Goal: Contribute content: Contribute content

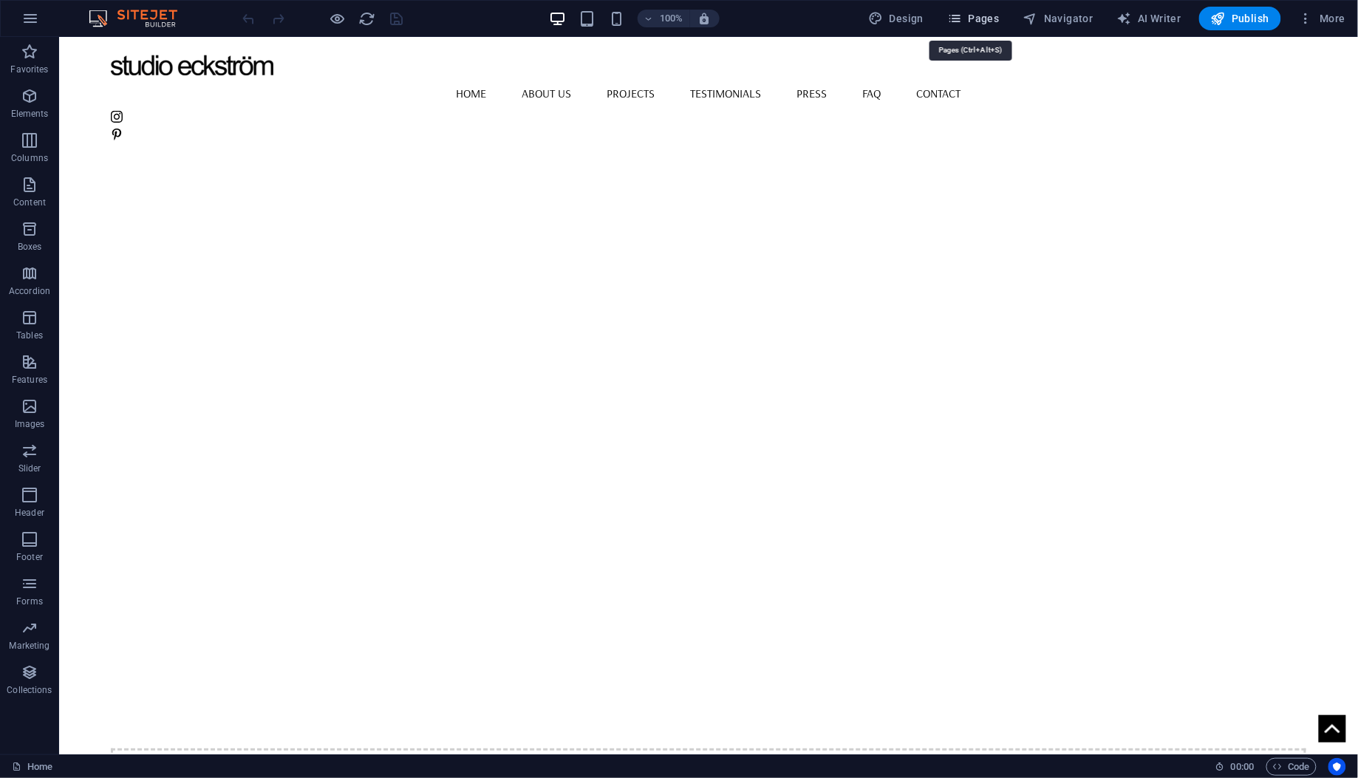
click at [995, 18] on span "Pages" at bounding box center [973, 18] width 52 height 15
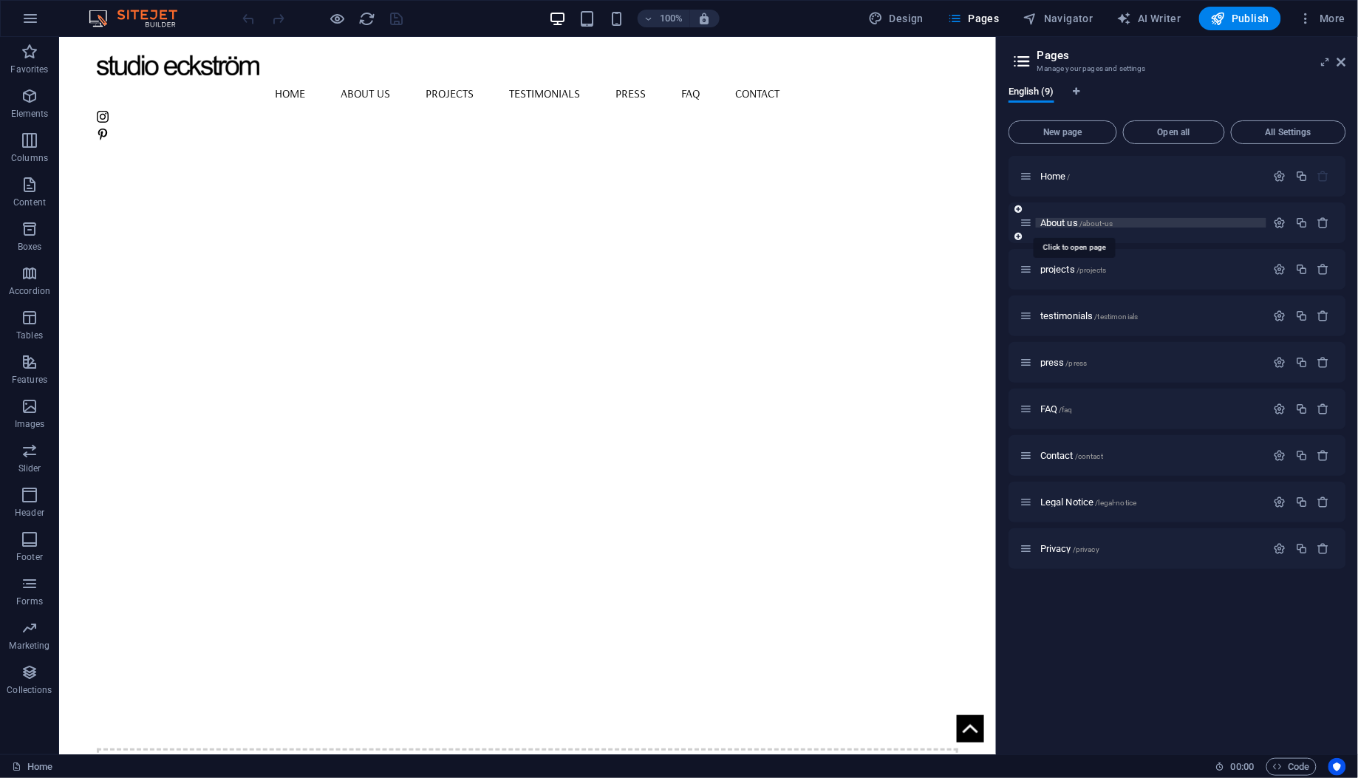
click at [1060, 222] on span "About us /about-us" at bounding box center [1076, 222] width 72 height 11
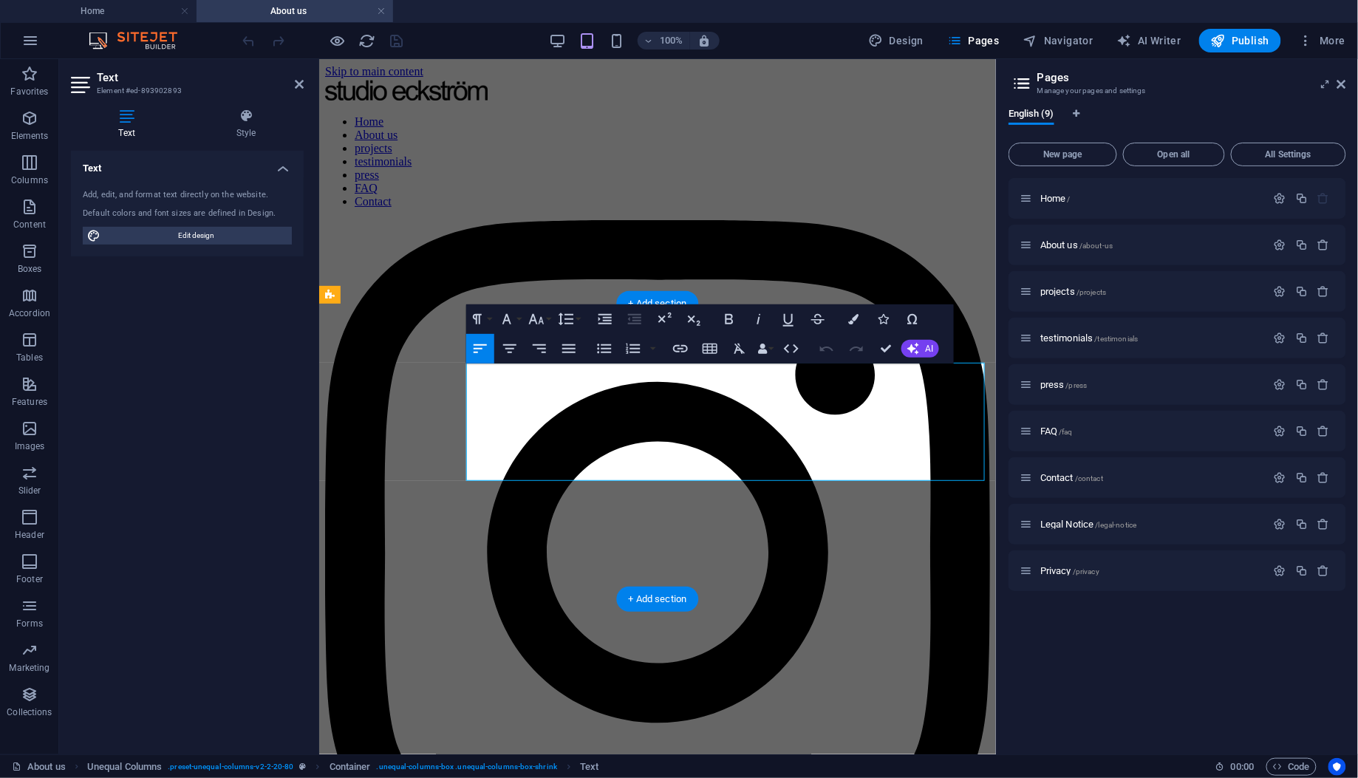
copy span "Studio [PERSON_NAME] is a [US_STATE]-based luxury interior design firm known fo…"
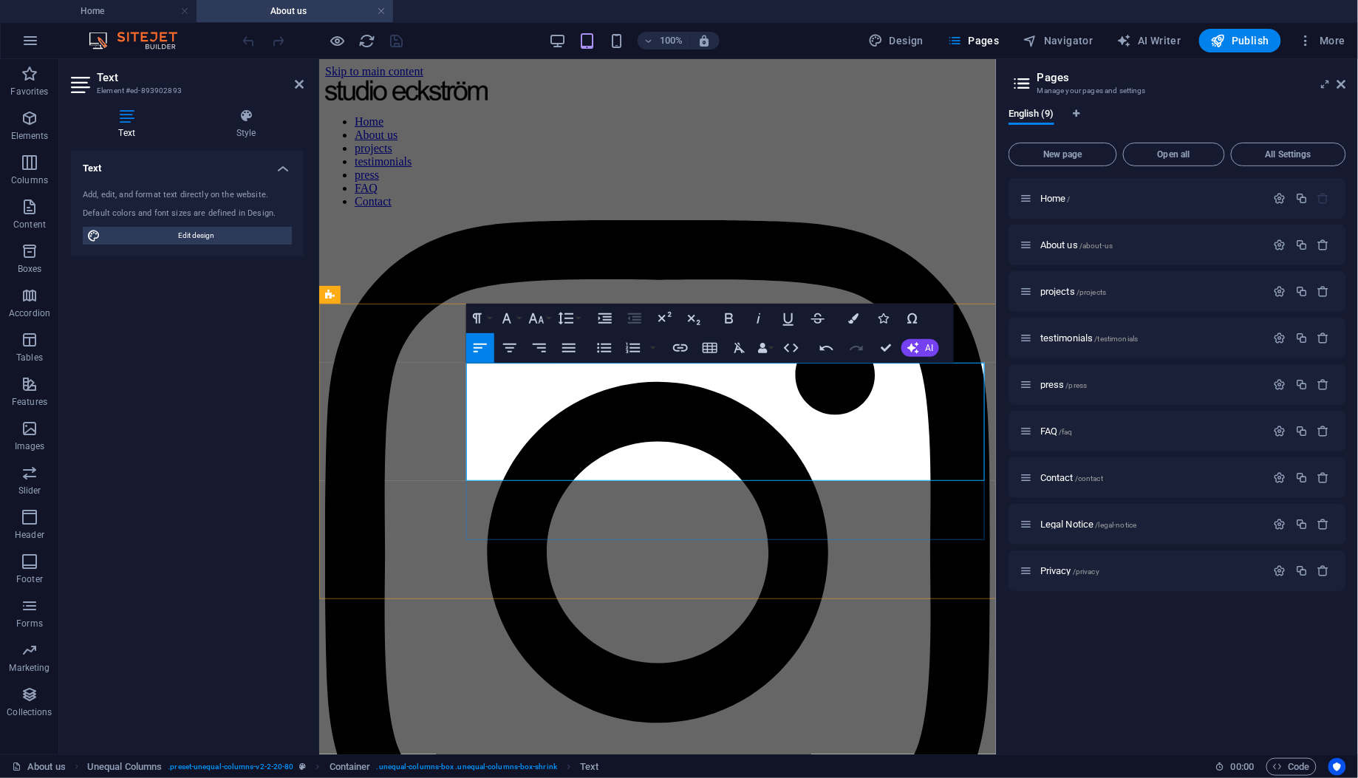
click at [728, 319] on icon "button" at bounding box center [730, 318] width 8 height 10
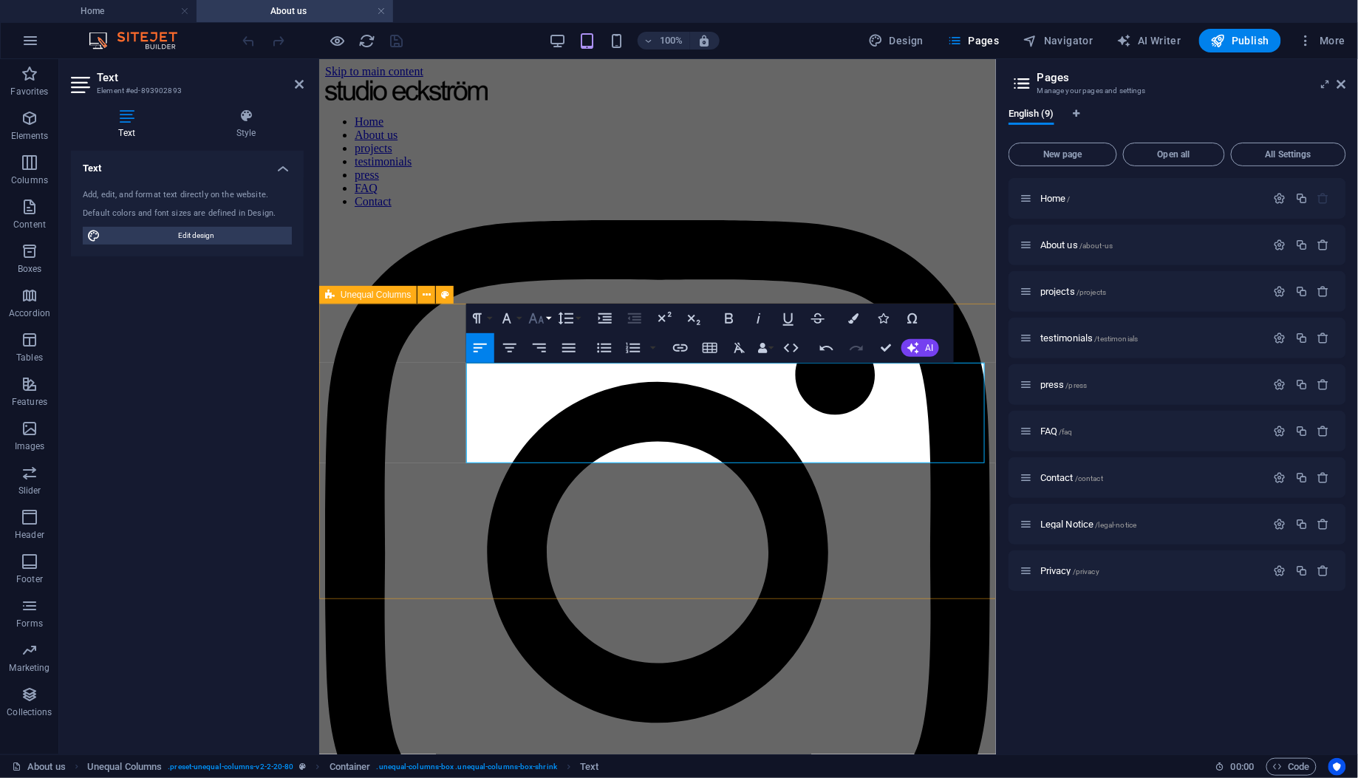
click at [538, 315] on icon "button" at bounding box center [537, 319] width 18 height 18
click at [554, 474] on link "18" at bounding box center [551, 480] width 53 height 22
click at [1252, 35] on span "Publish" at bounding box center [1240, 40] width 58 height 15
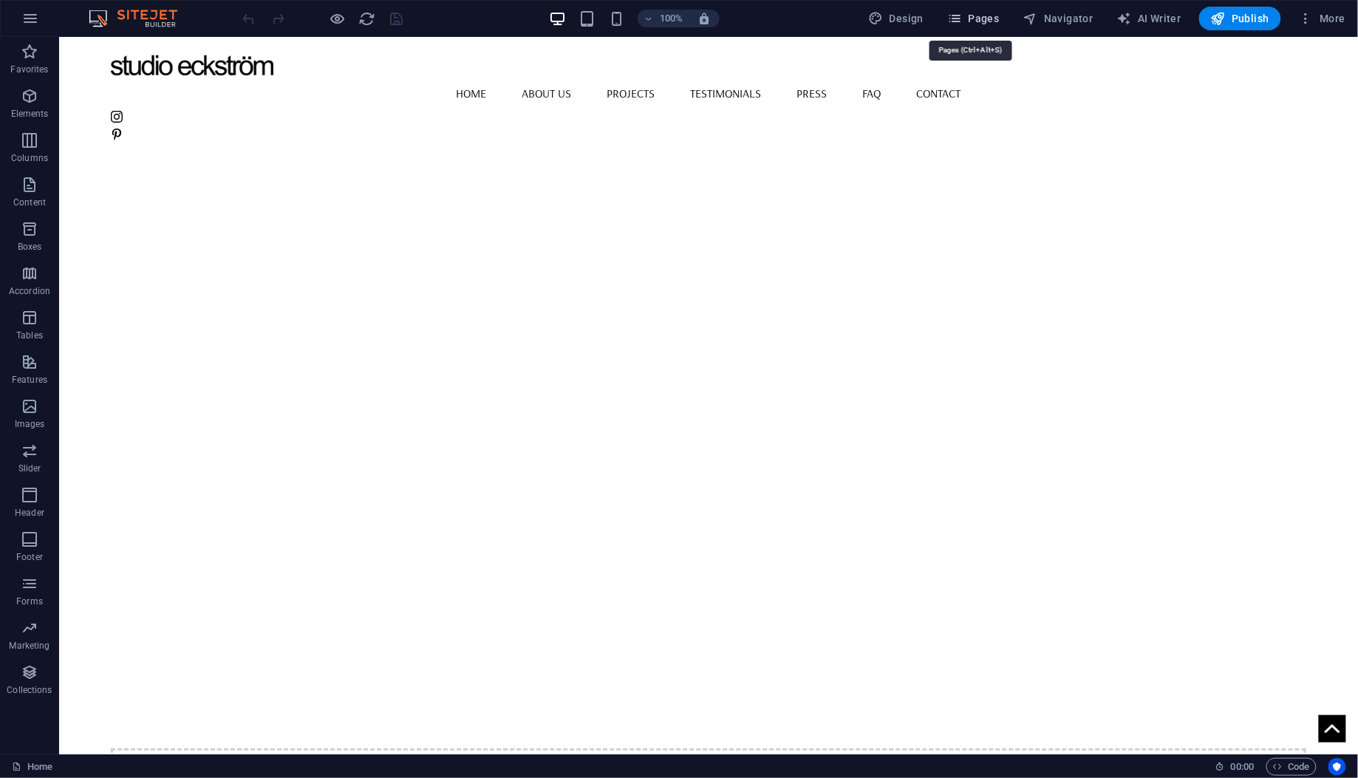
click at [992, 21] on span "Pages" at bounding box center [973, 18] width 52 height 15
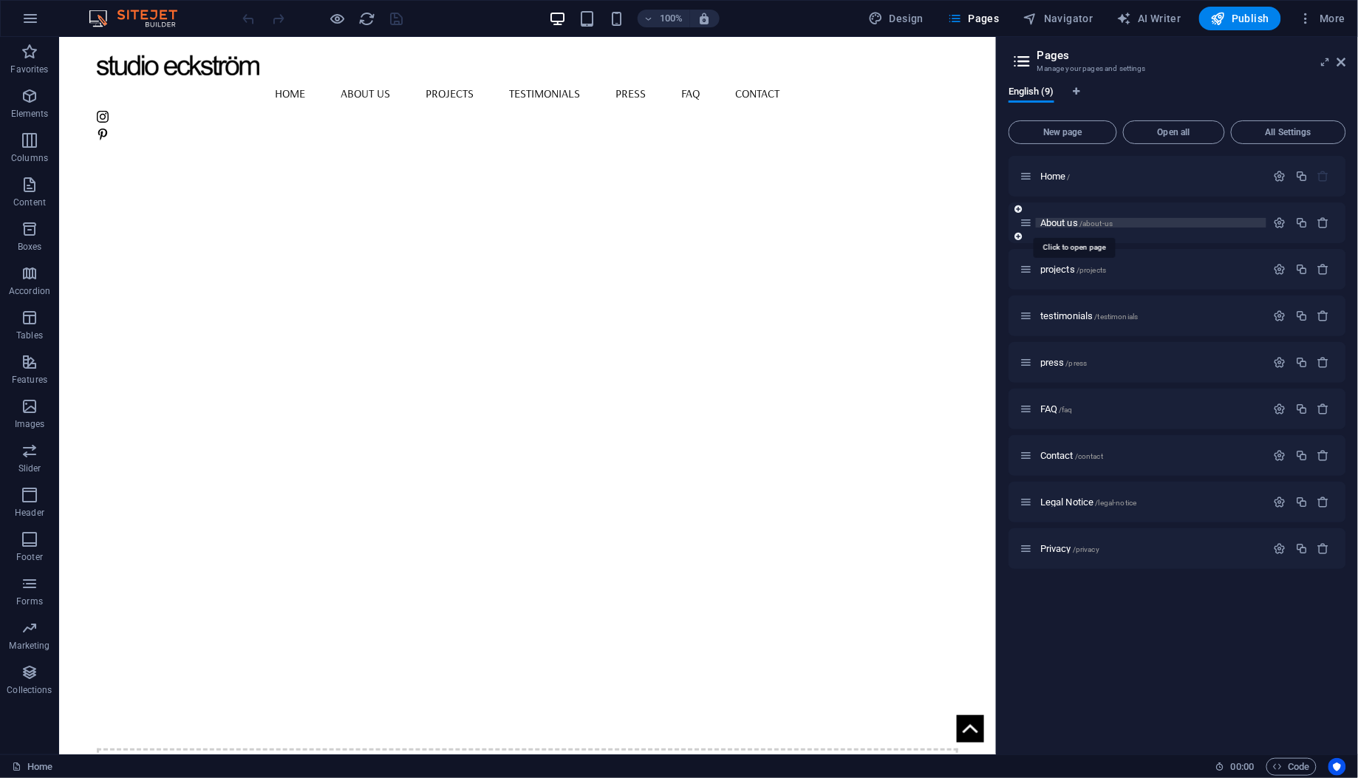
click at [1074, 219] on span "About us /about-us" at bounding box center [1076, 222] width 72 height 11
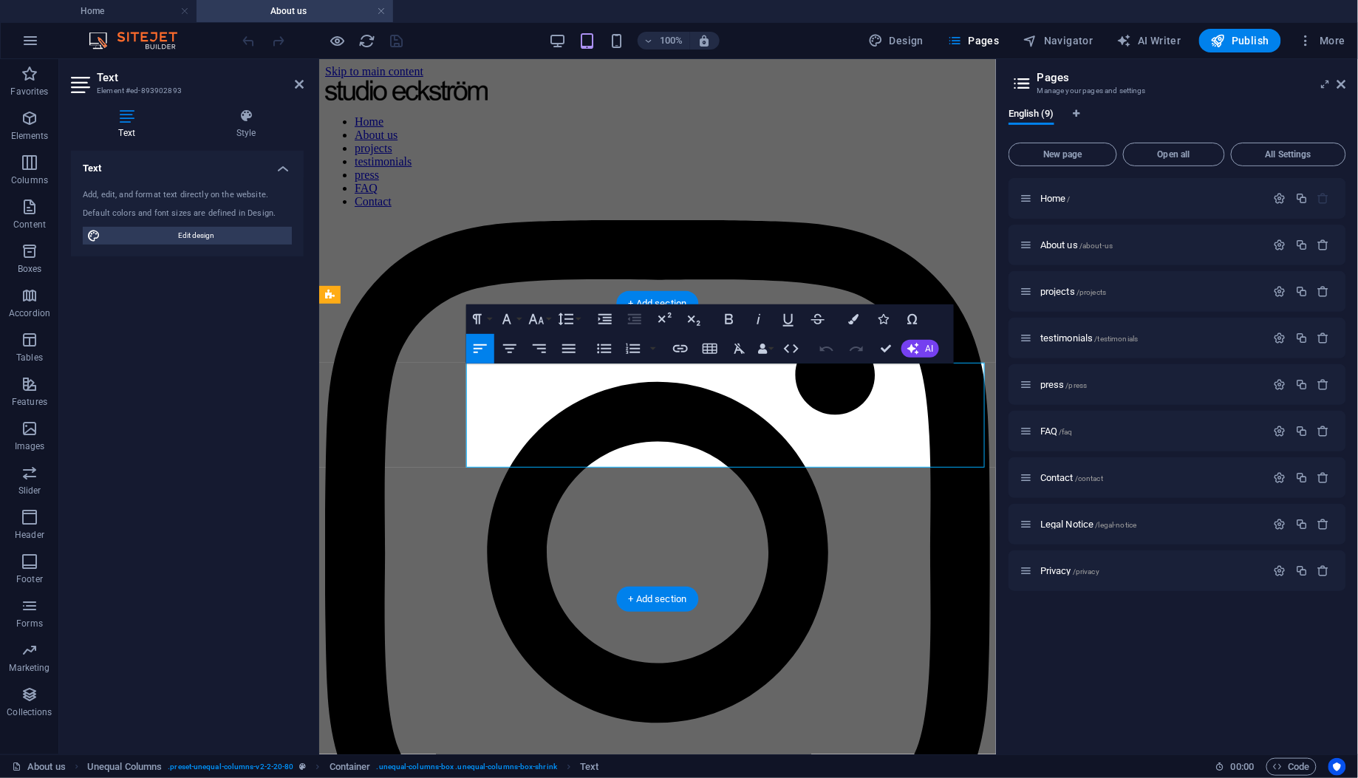
click at [929, 352] on span "AI" at bounding box center [929, 348] width 8 height 9
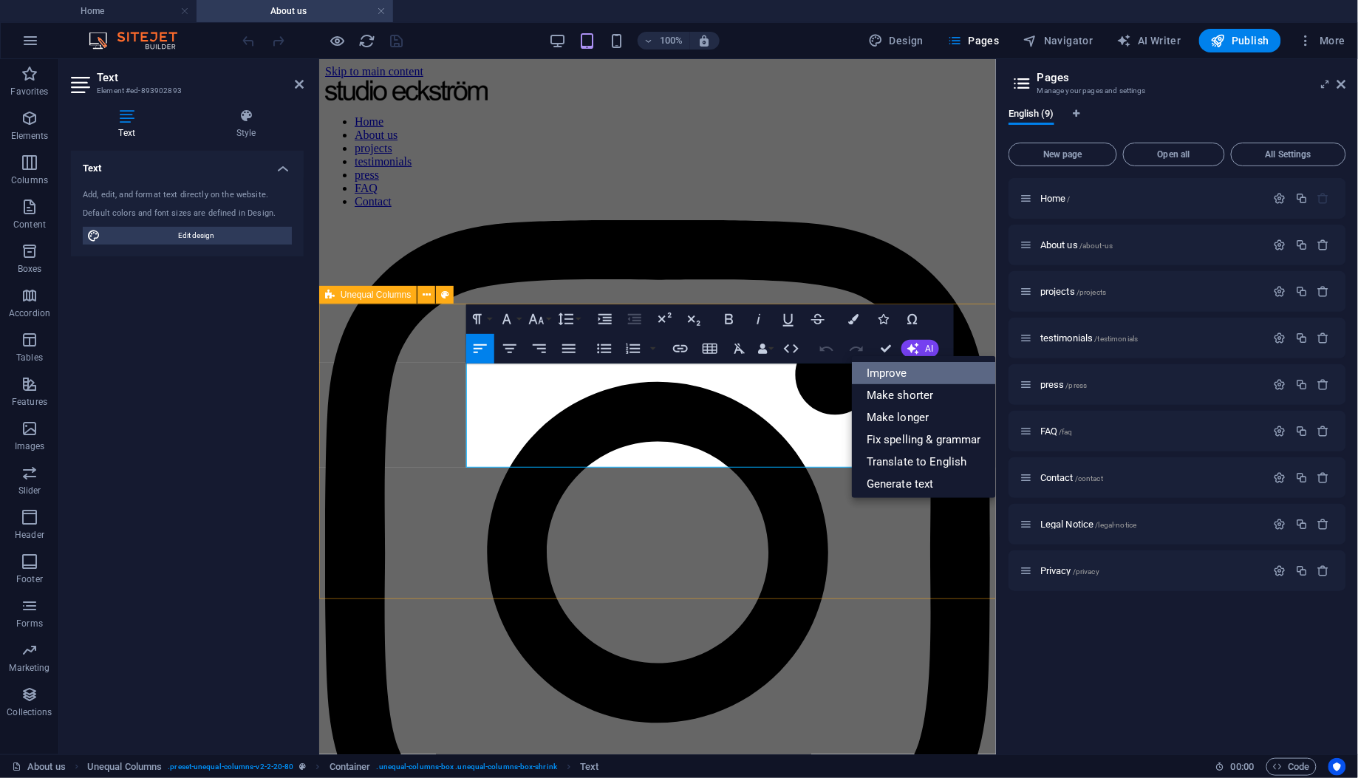
click at [909, 373] on link "Improve" at bounding box center [924, 373] width 144 height 22
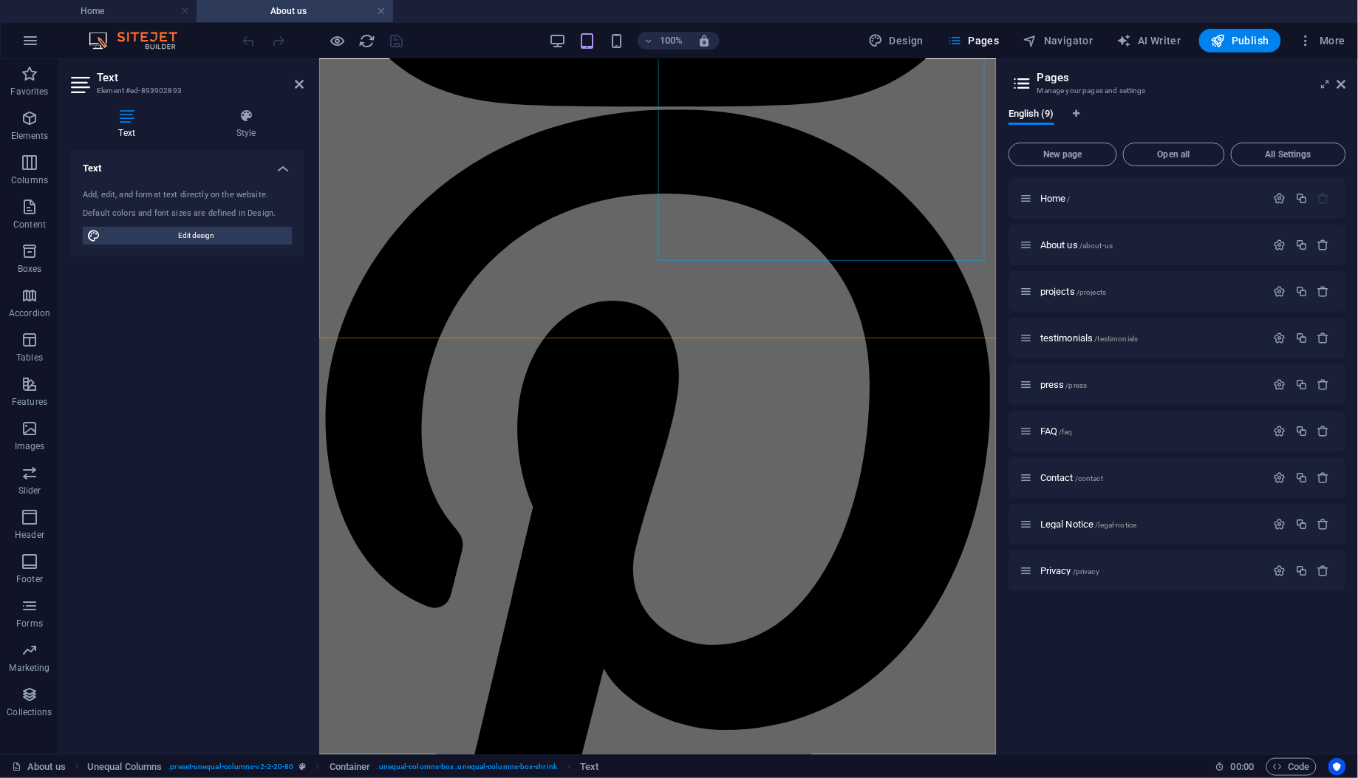
scroll to position [786, 0]
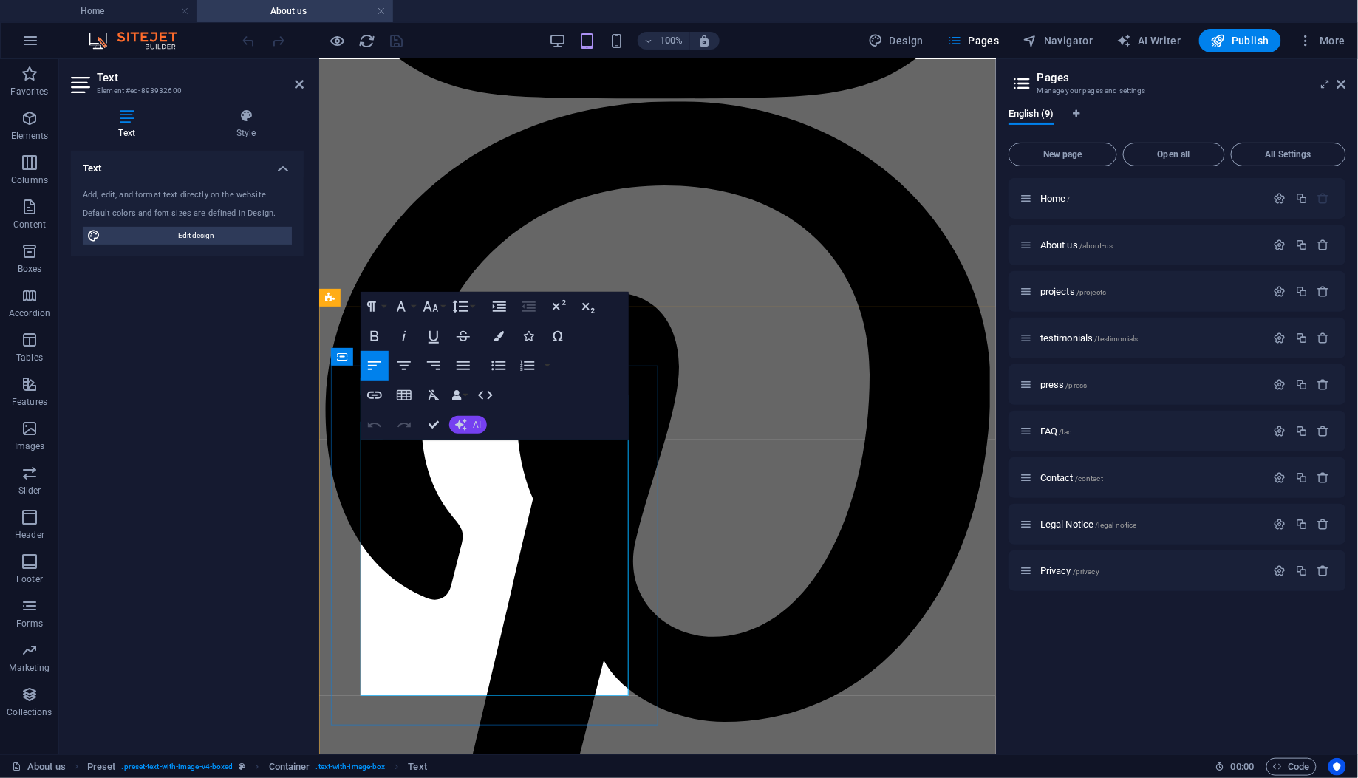
click at [477, 429] on span "AI" at bounding box center [477, 424] width 8 height 9
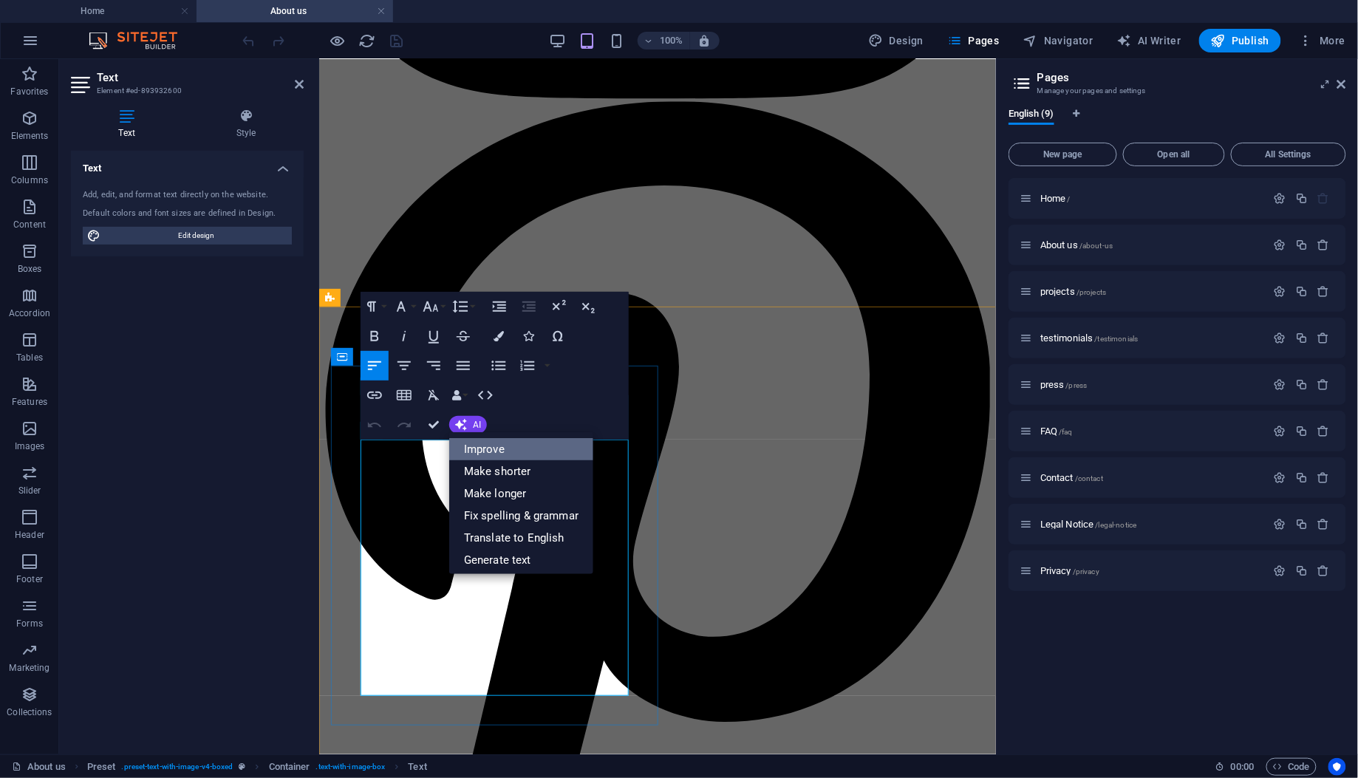
click at [482, 444] on link "Improve" at bounding box center [521, 449] width 144 height 22
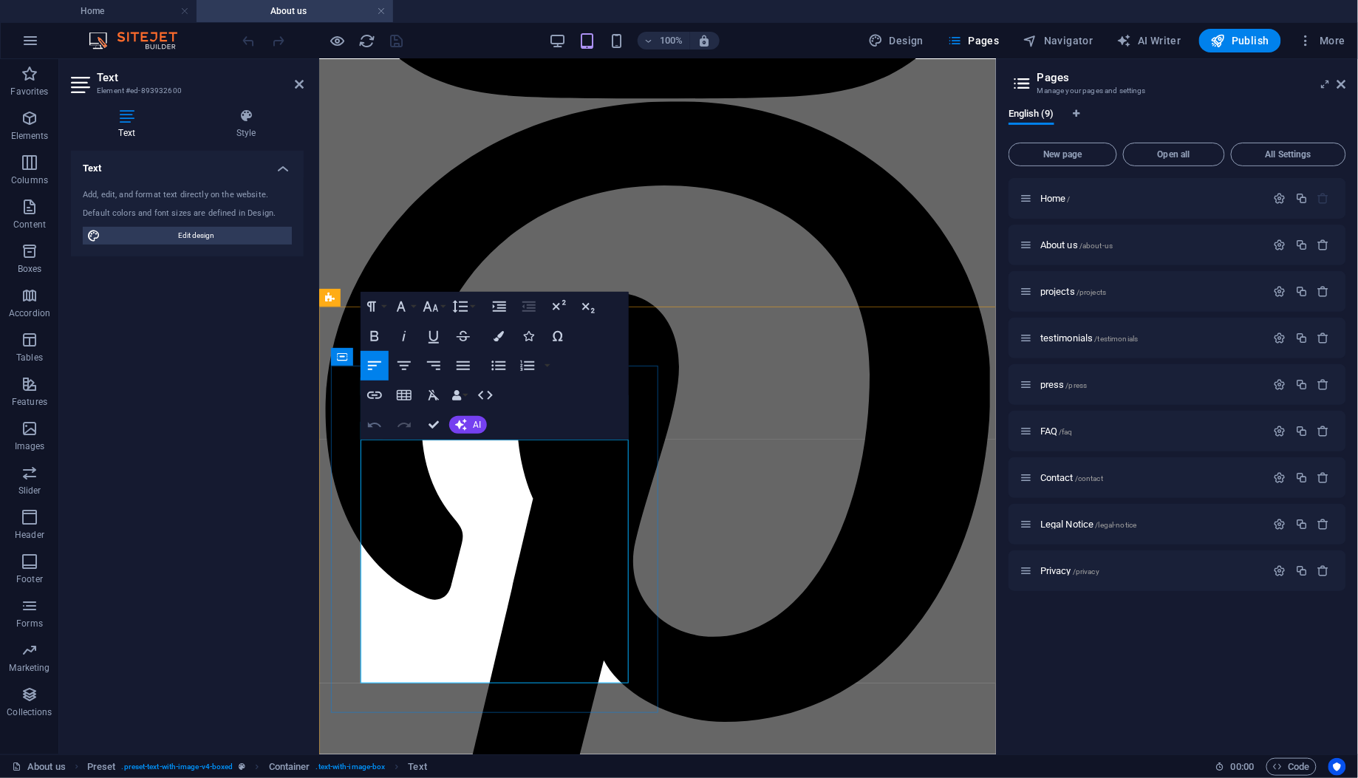
click at [373, 420] on icon "button" at bounding box center [375, 425] width 18 height 18
drag, startPoint x: 467, startPoint y: 490, endPoint x: 454, endPoint y: 511, distance: 24.8
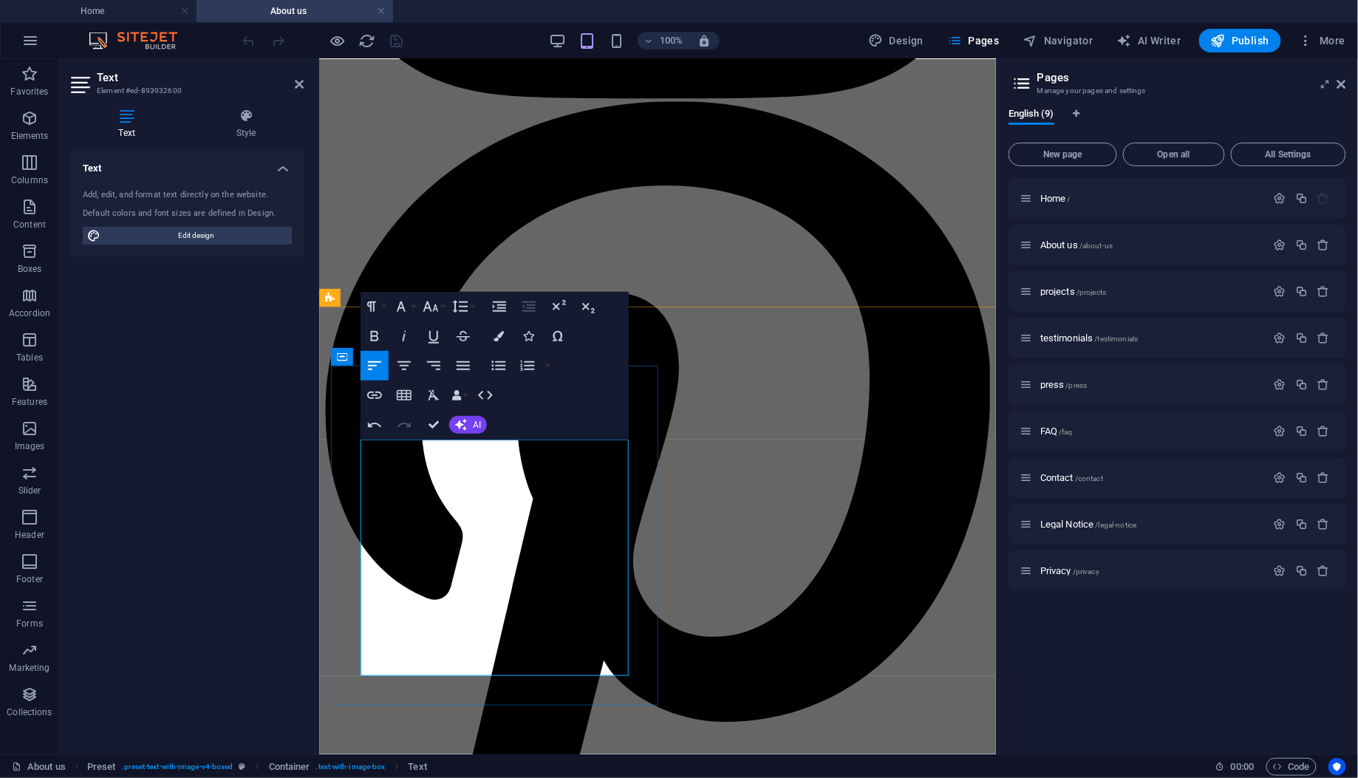
copy p "Mikal brings both a scholar’s precision and a storyteller’s soul to Studio Ecks…"
click at [432, 306] on icon "button" at bounding box center [431, 307] width 18 height 18
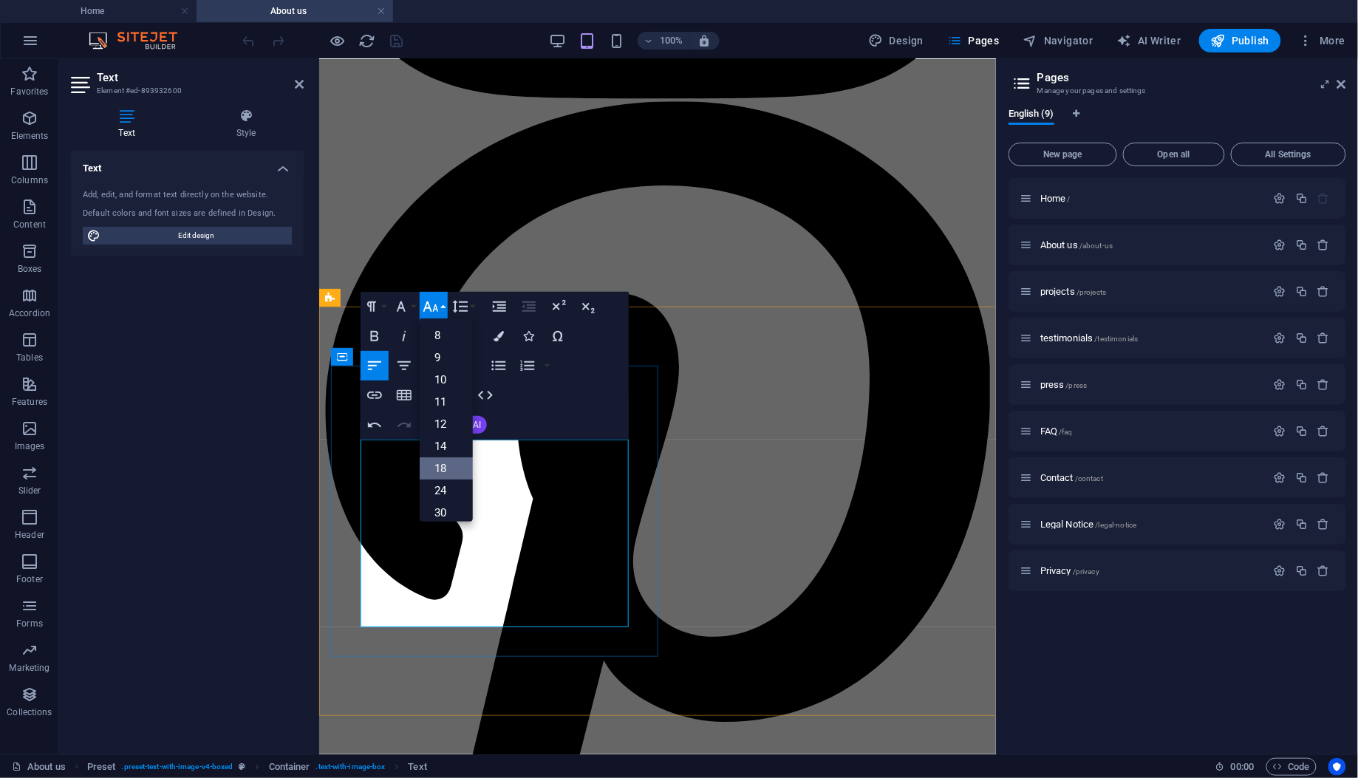
click at [442, 461] on link "18" at bounding box center [446, 468] width 53 height 22
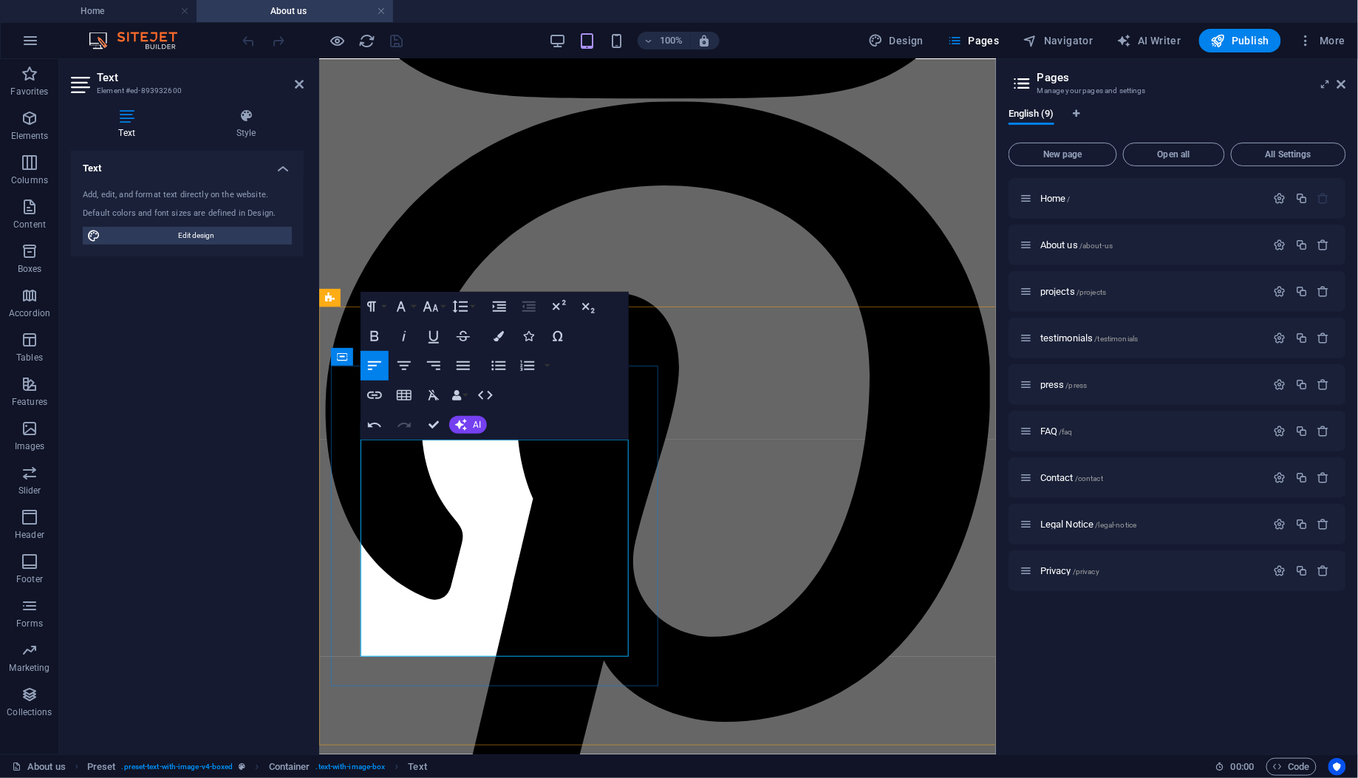
click at [1240, 33] on span "Publish" at bounding box center [1240, 40] width 58 height 15
